Goal: Information Seeking & Learning: Learn about a topic

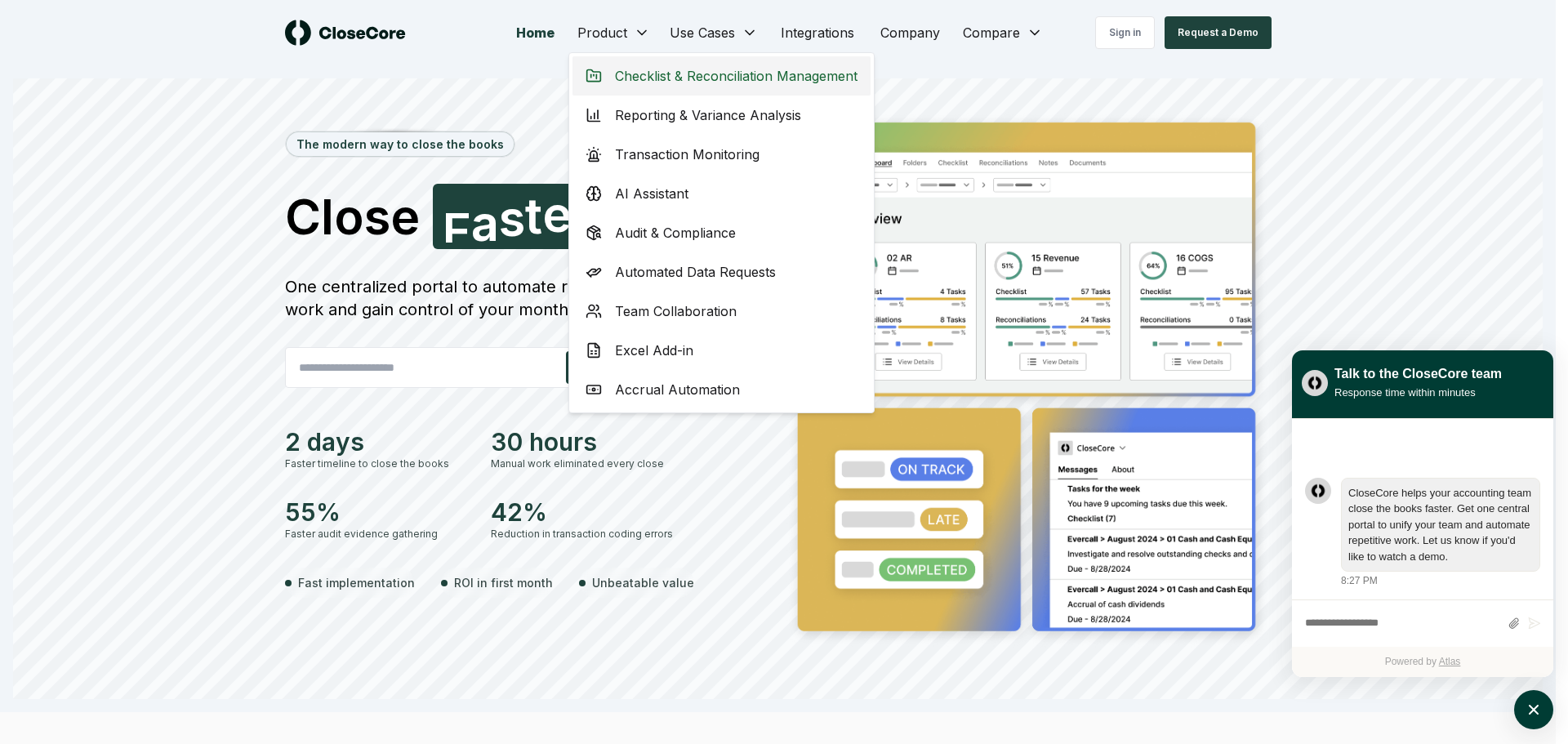
click at [678, 86] on div "Checklist & Reconciliation Management" at bounding box center [722, 76] width 298 height 39
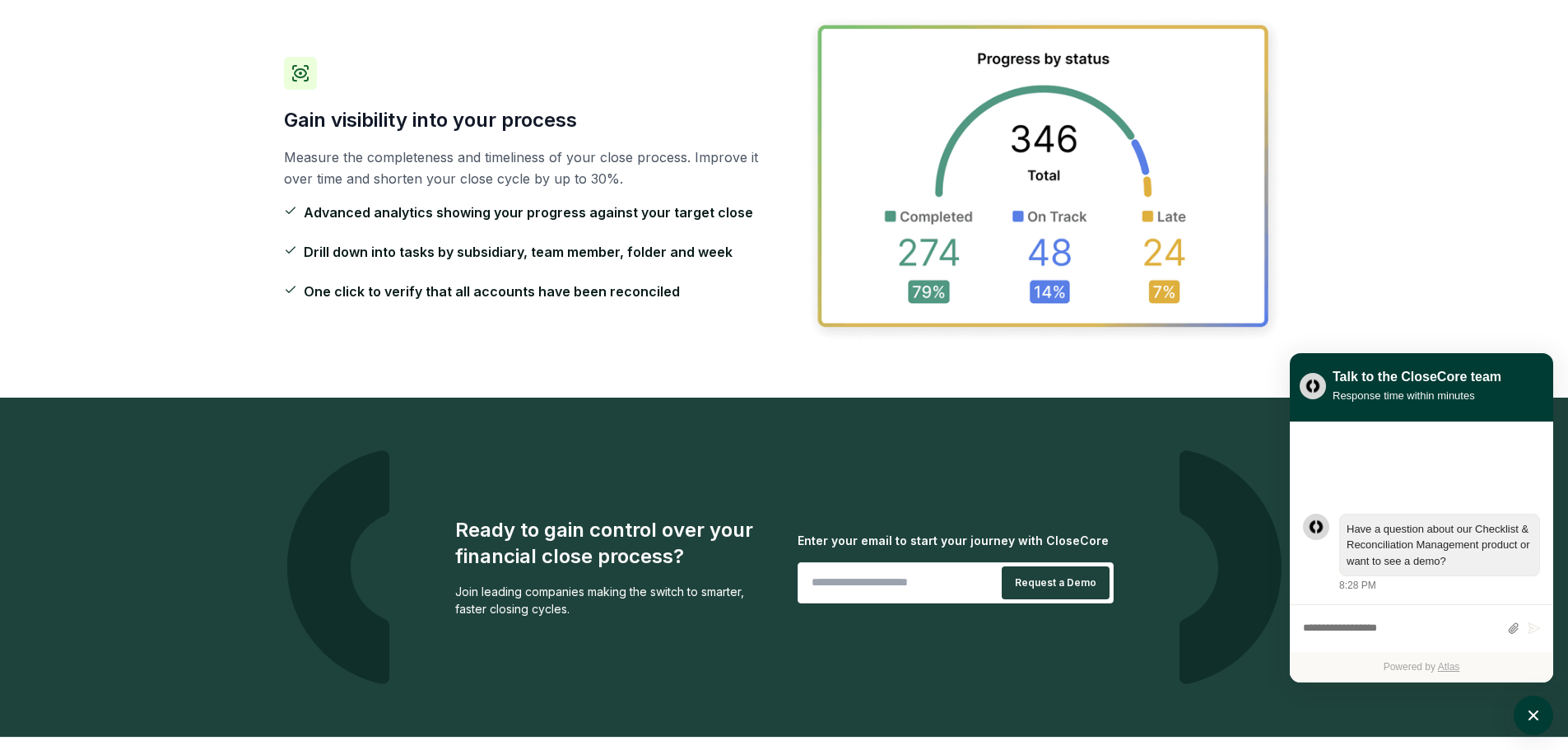
scroll to position [2737, 0]
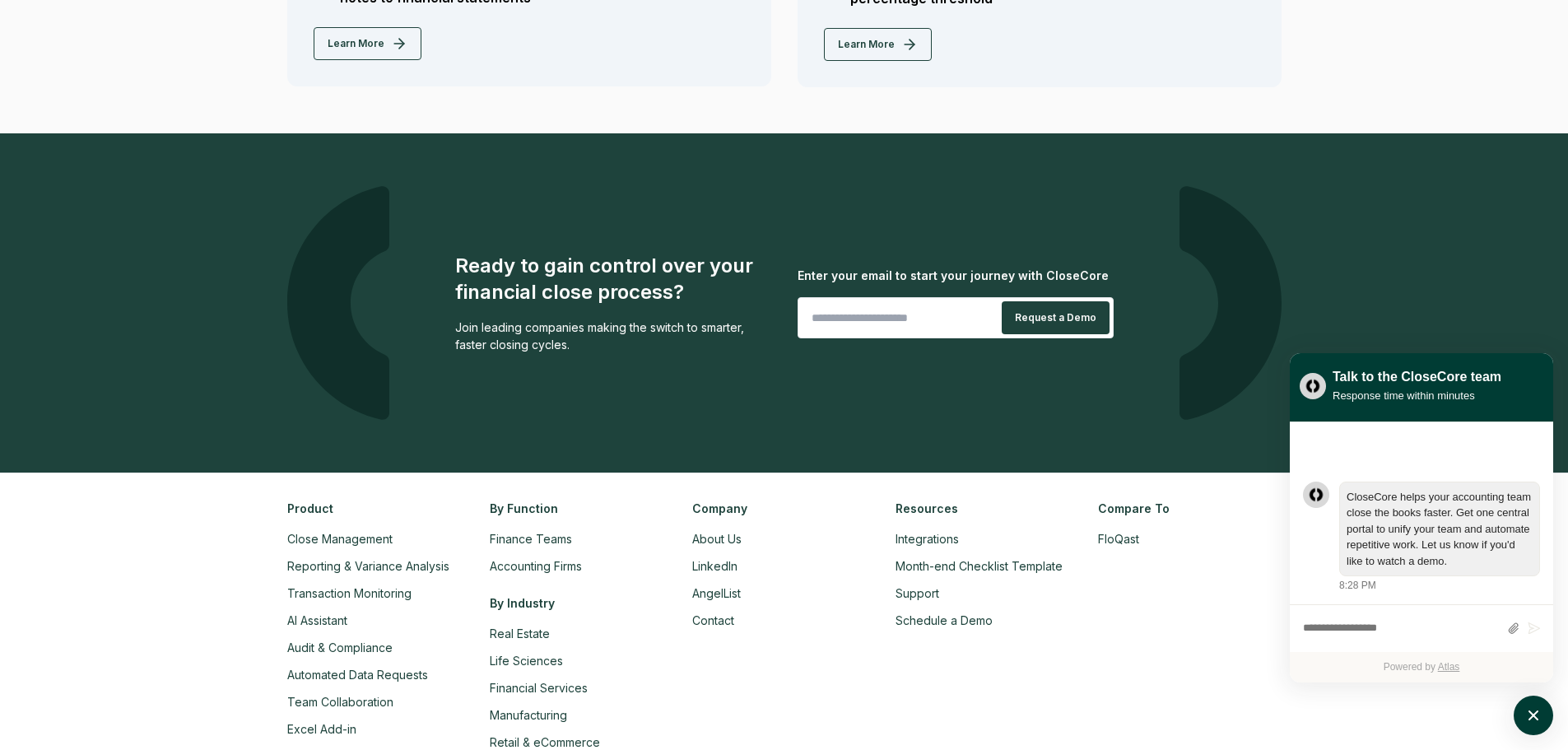
scroll to position [3806, 0]
